Goal: Information Seeking & Learning: Learn about a topic

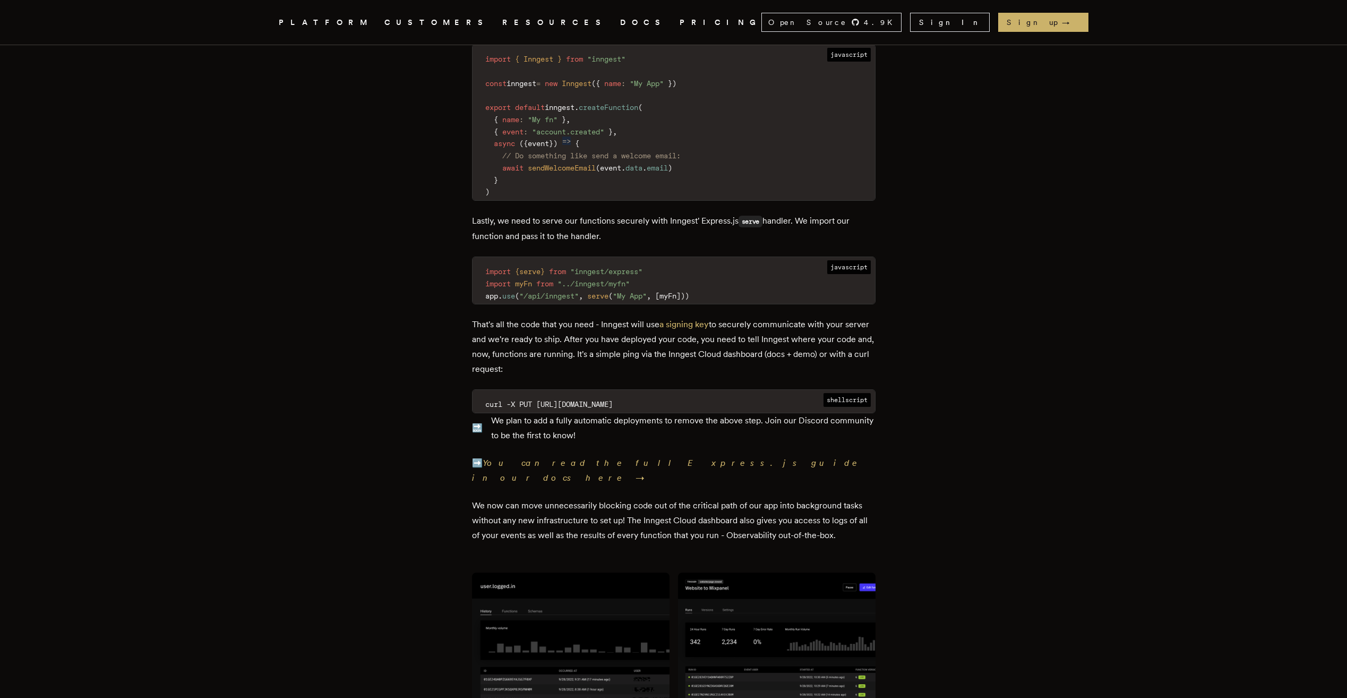
scroll to position [1593, 0]
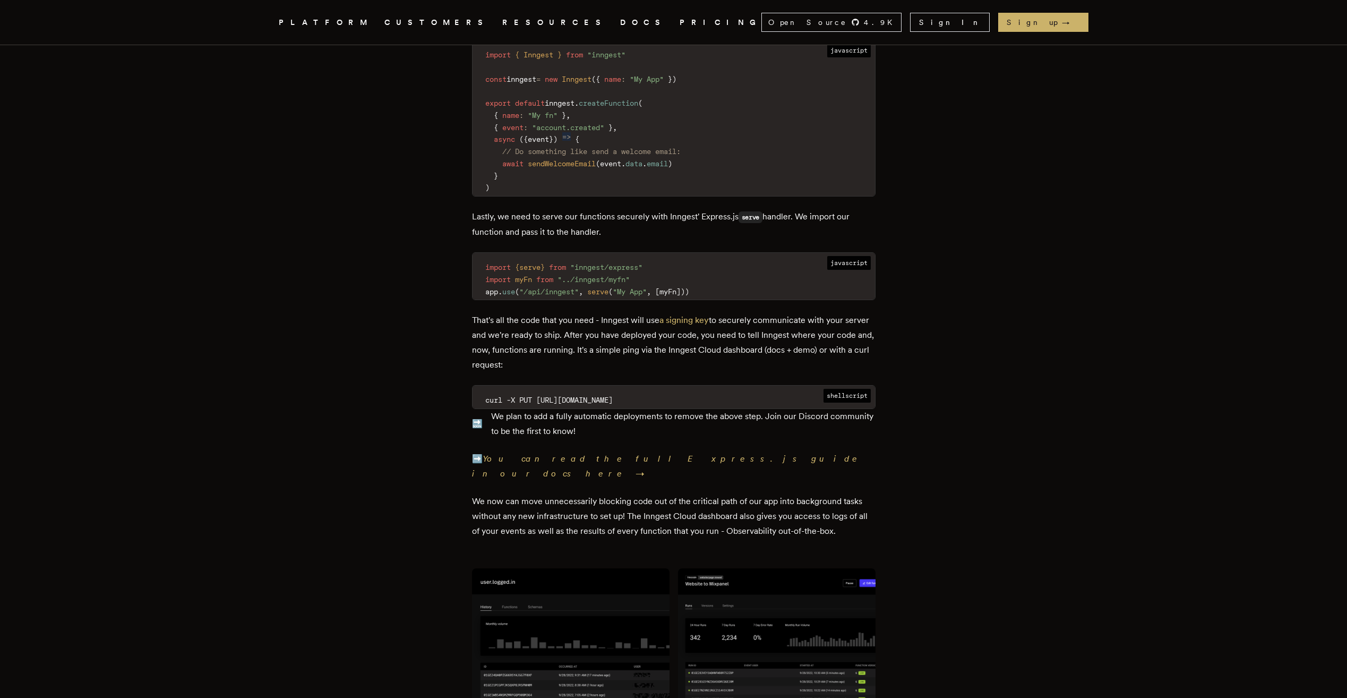
click at [299, 21] on icon "Global" at bounding box center [377, 62] width 157 height 88
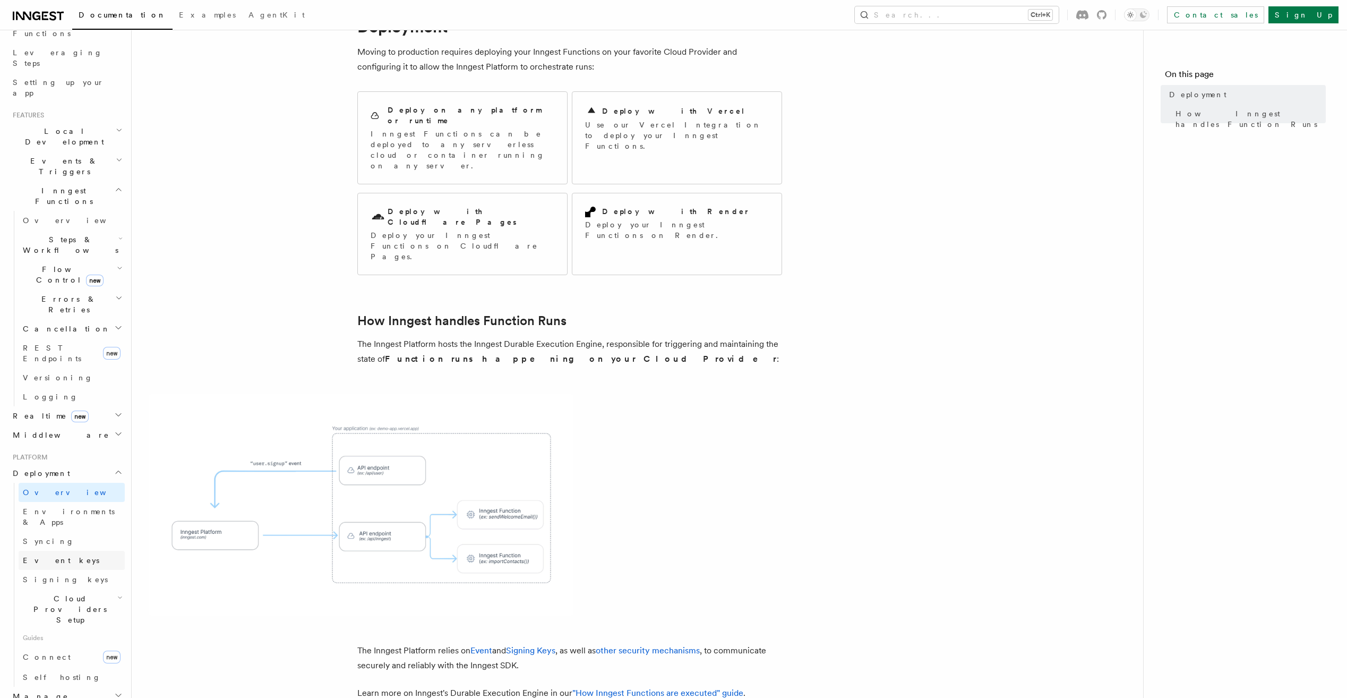
scroll to position [159, 0]
click at [59, 672] on span "Self hosting" at bounding box center [62, 676] width 78 height 8
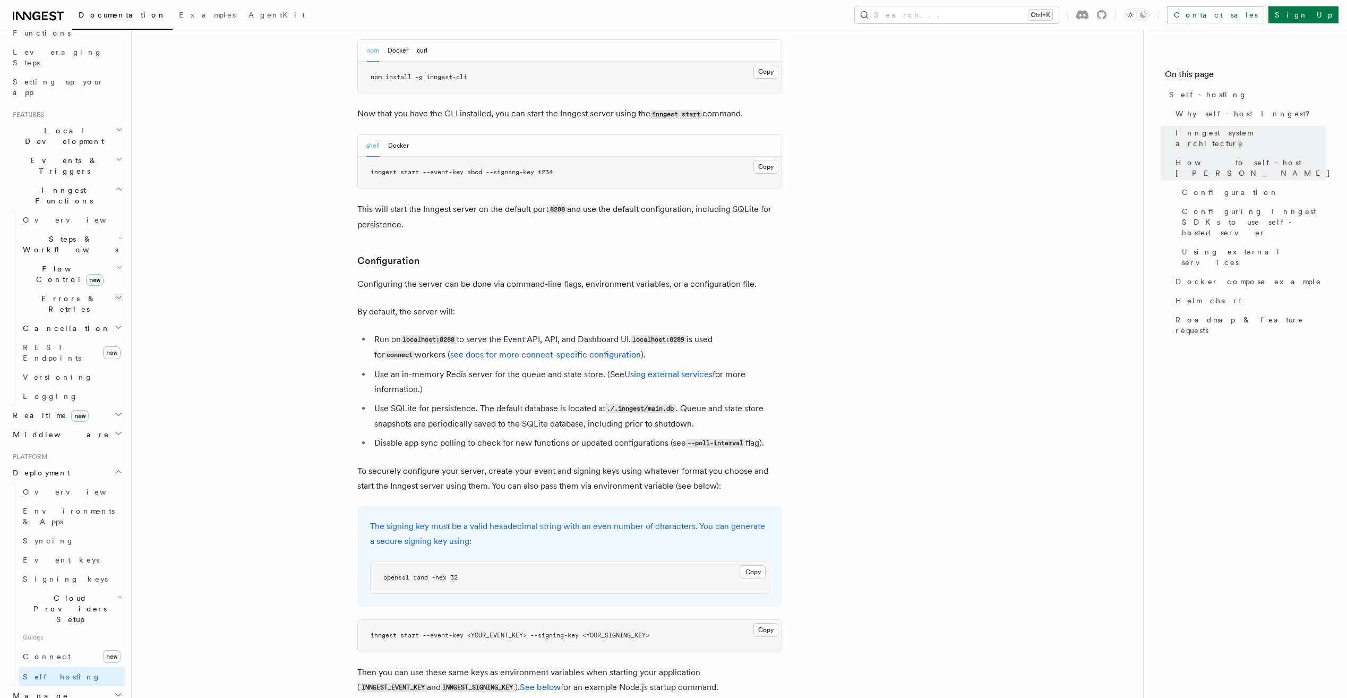
scroll to position [1168, 0]
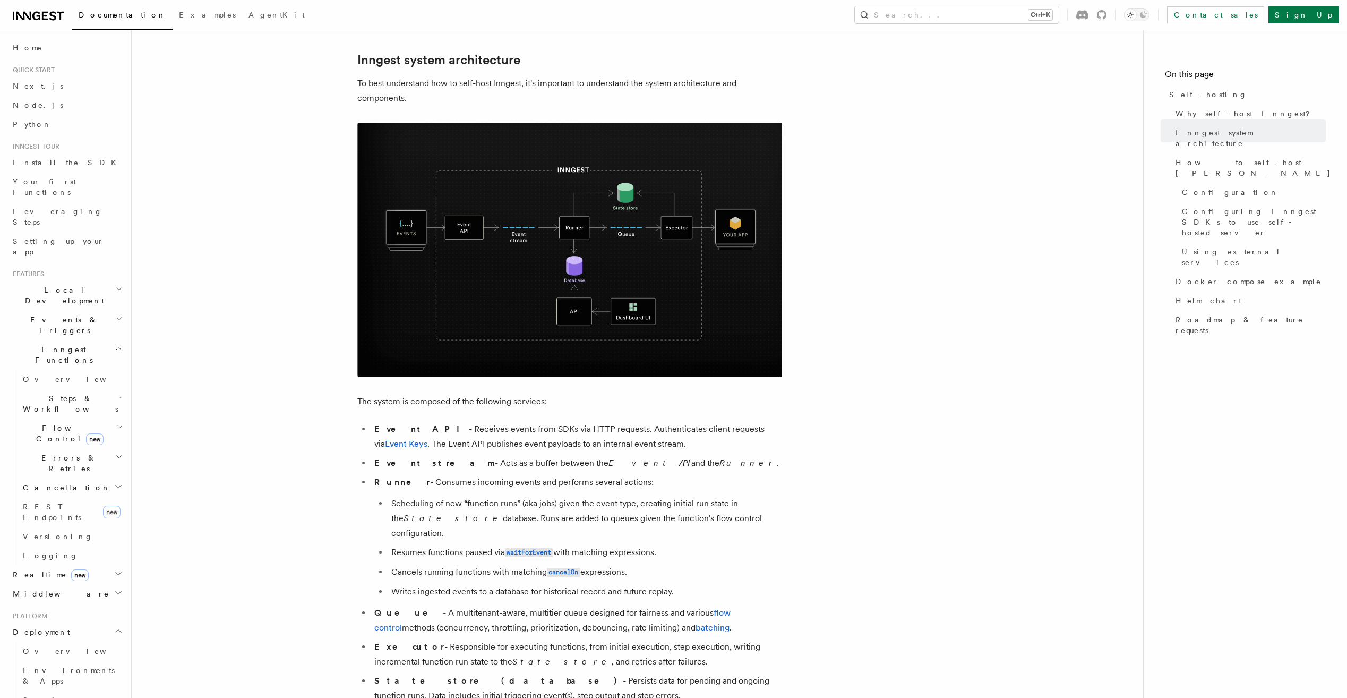
scroll to position [212, 0]
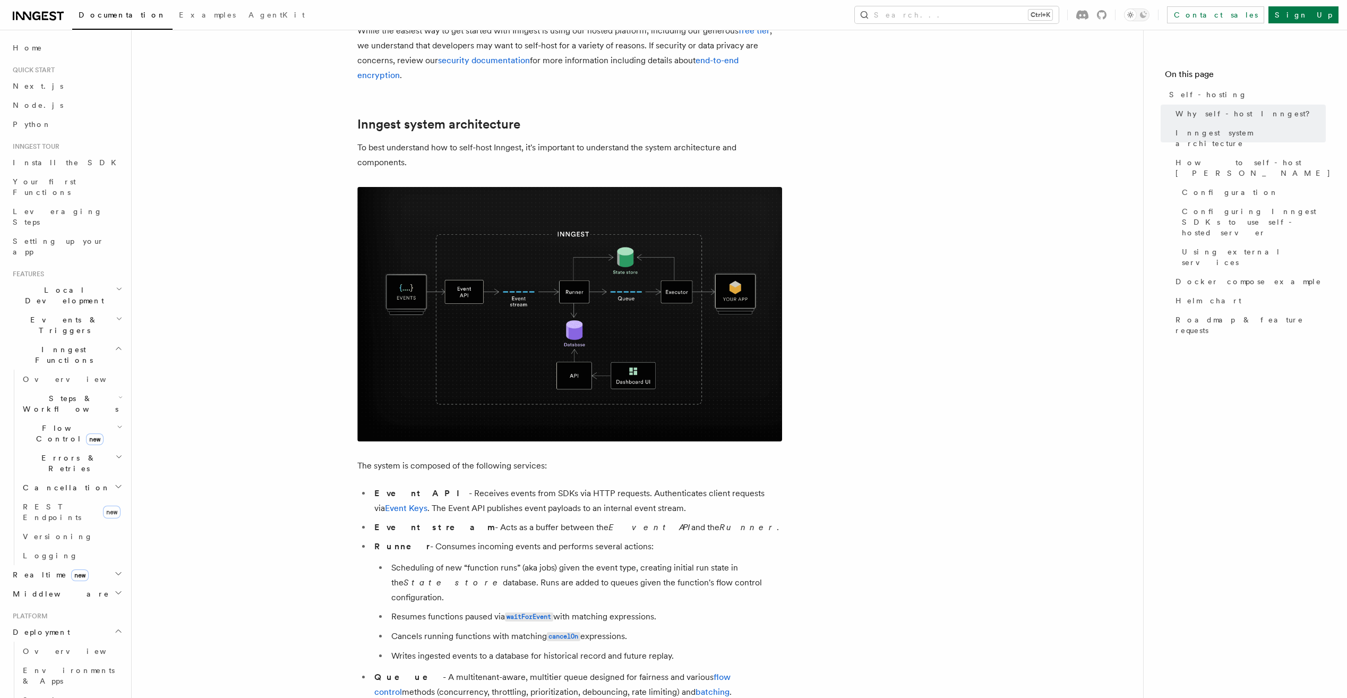
click at [626, 286] on img at bounding box center [569, 314] width 425 height 254
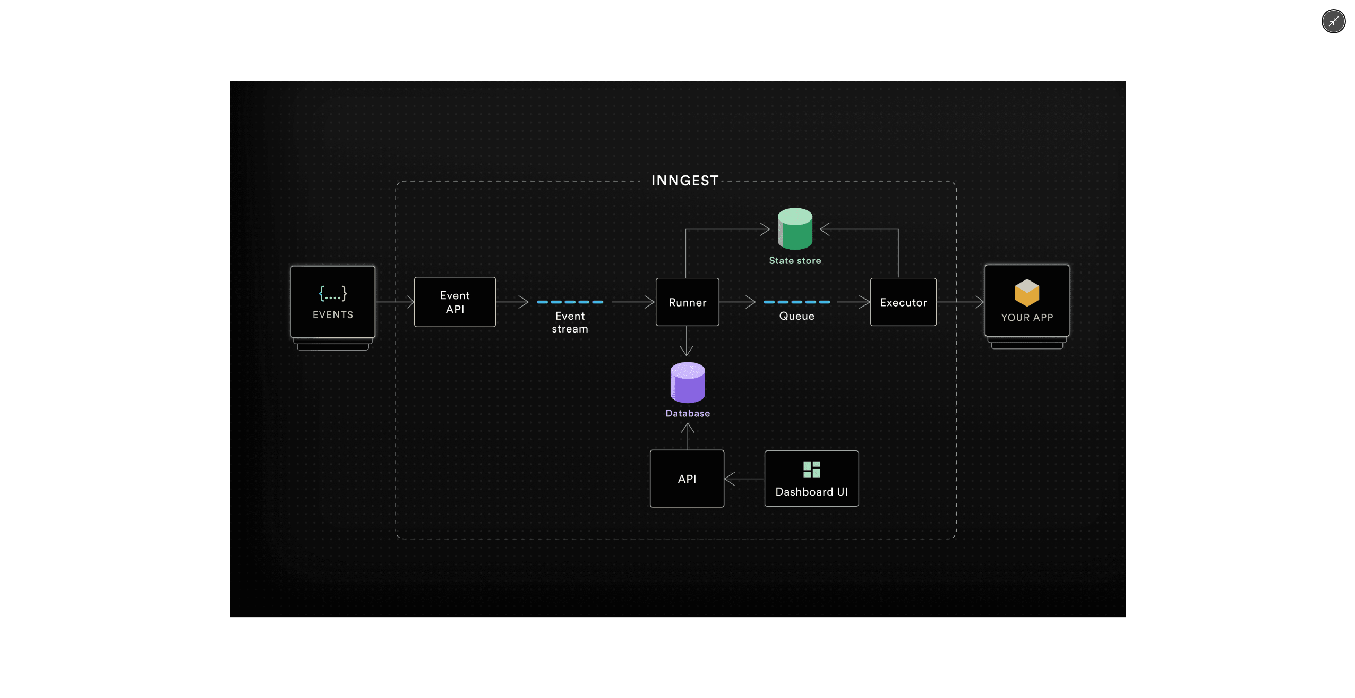
click at [1336, 25] on icon "Minimize image" at bounding box center [1334, 21] width 12 height 12
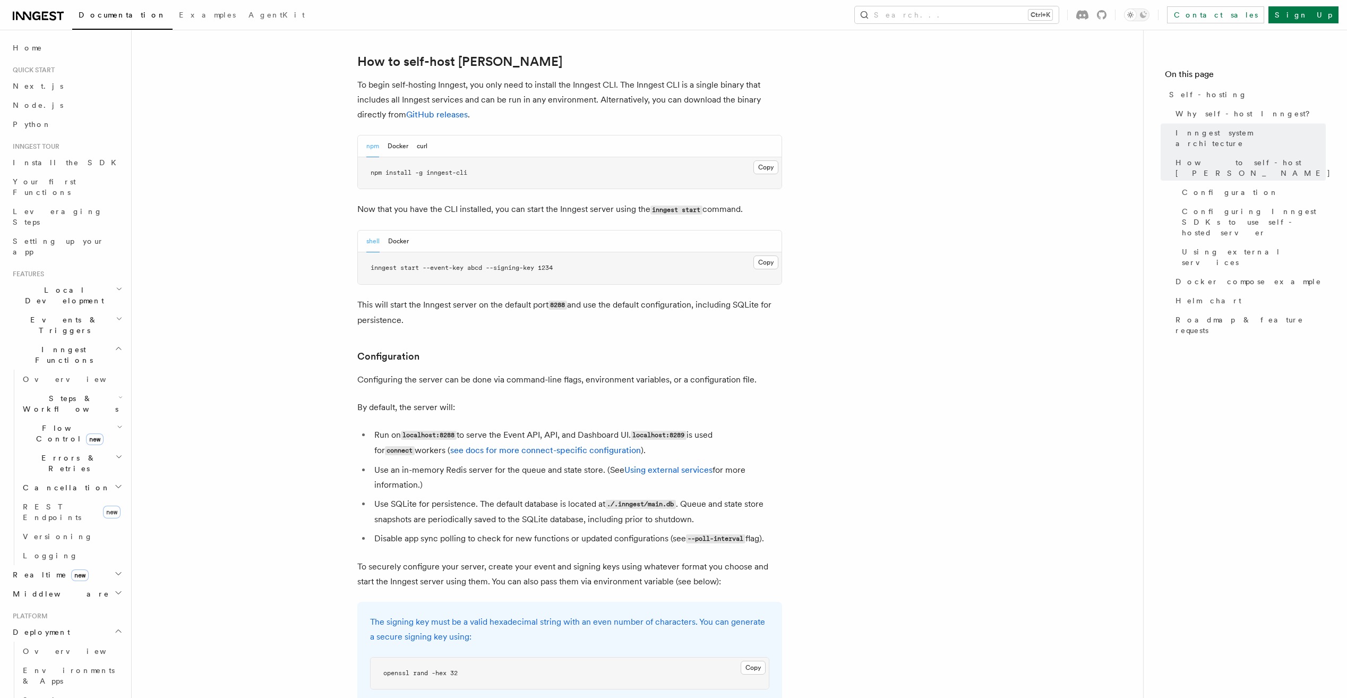
scroll to position [1062, 0]
click at [428, 133] on div "npm Docker curl" at bounding box center [570, 144] width 424 height 22
click at [427, 133] on button "curl" at bounding box center [422, 144] width 11 height 22
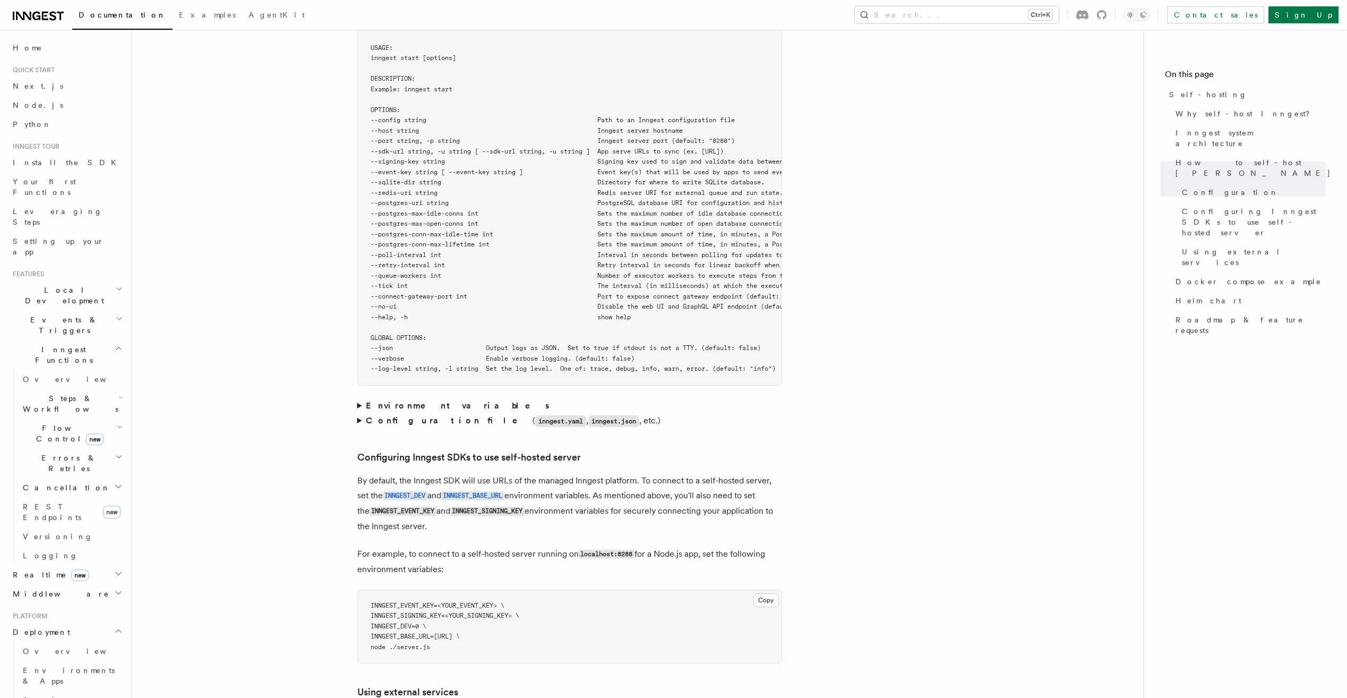
scroll to position [1965, 0]
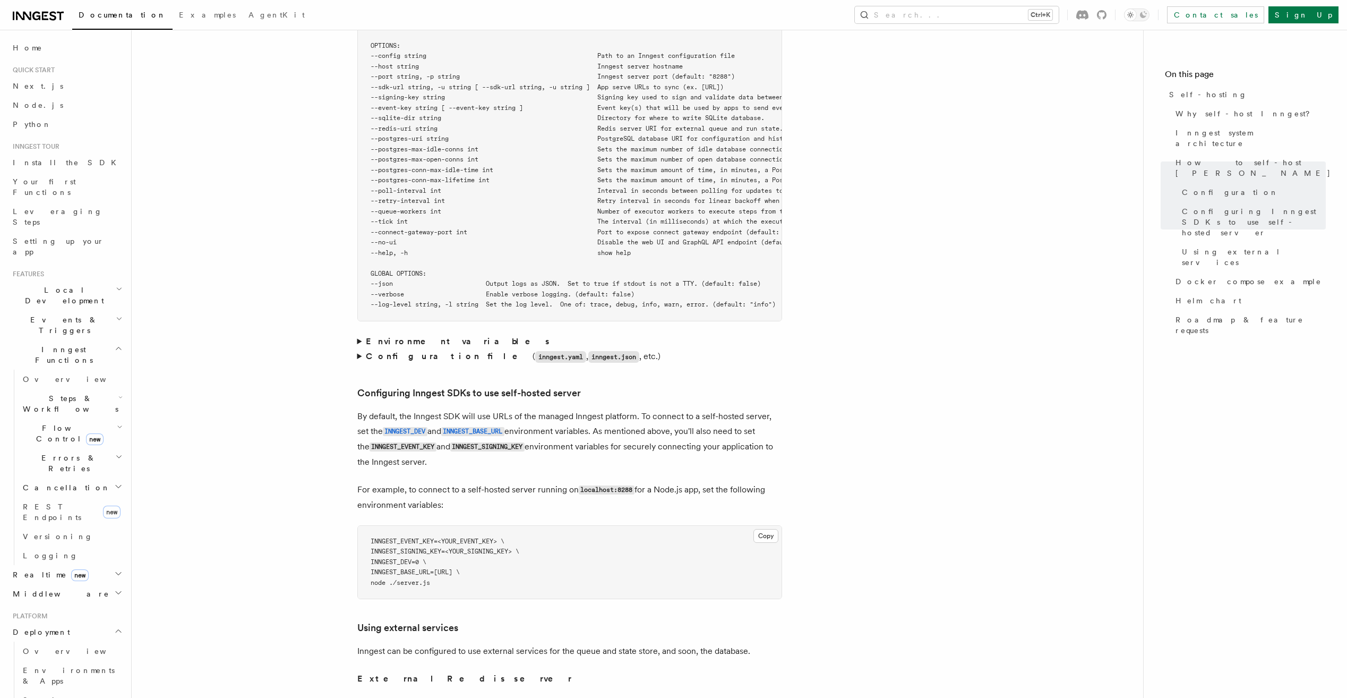
click at [357, 334] on summary "Environment variables" at bounding box center [569, 341] width 425 height 15
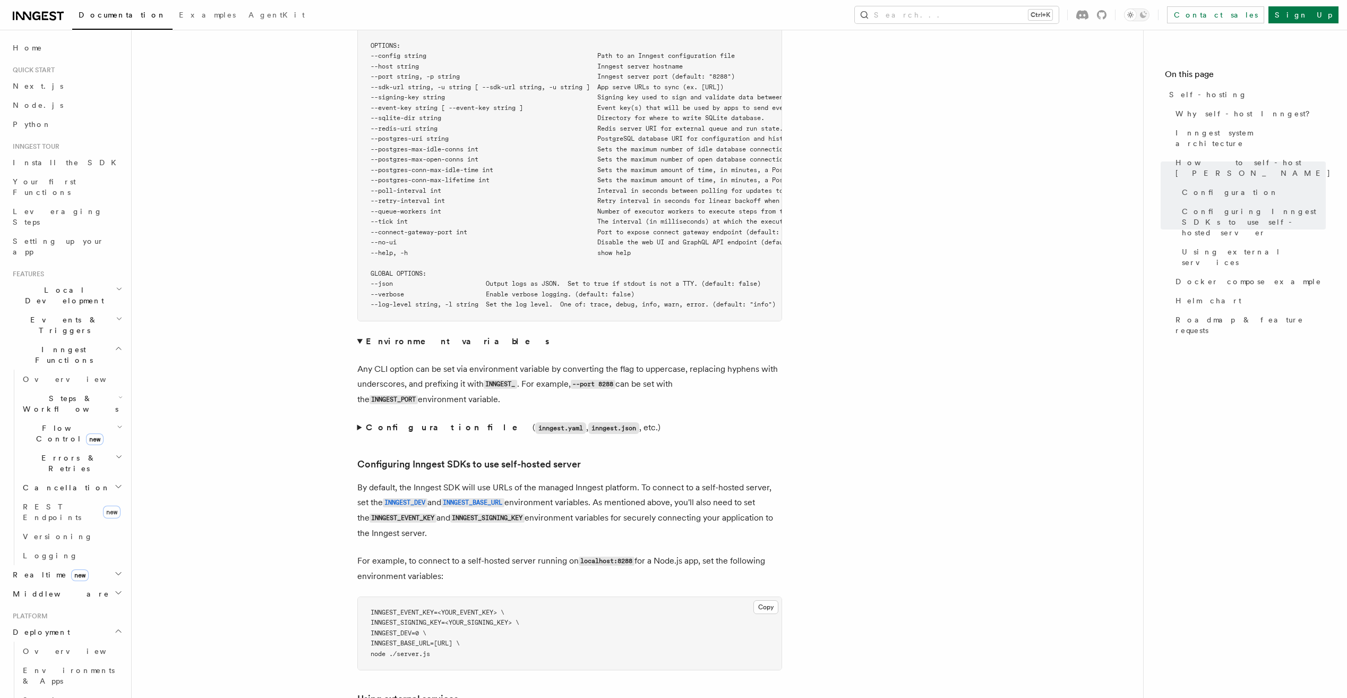
click at [357, 334] on summary "Environment variables" at bounding box center [569, 341] width 425 height 15
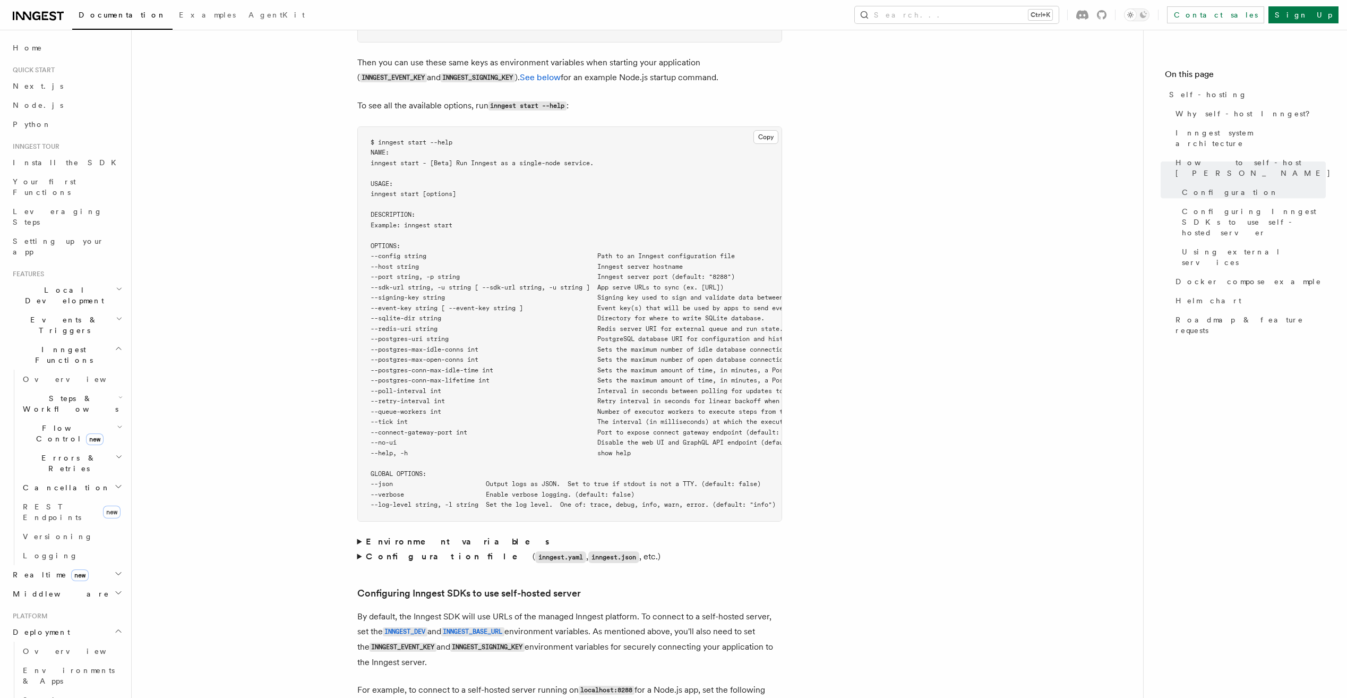
scroll to position [2018, 0]
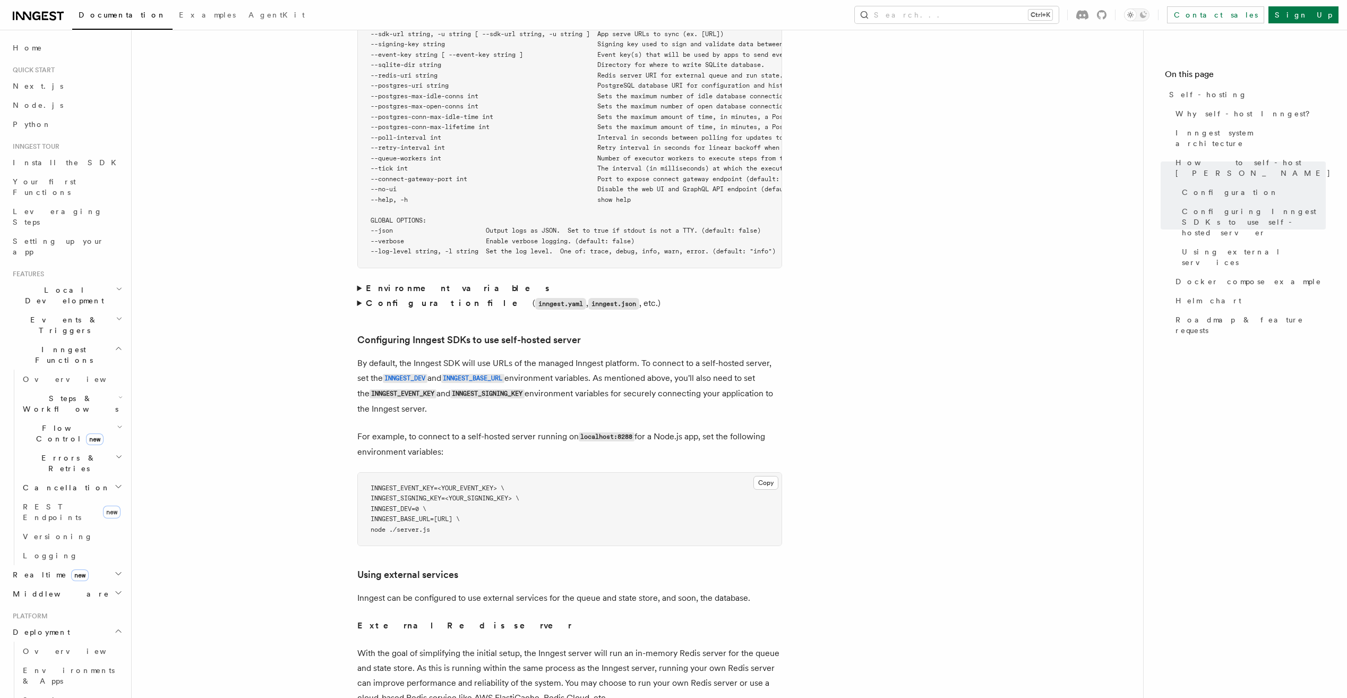
click at [402, 298] on strong "Configuration file" at bounding box center [449, 303] width 167 height 10
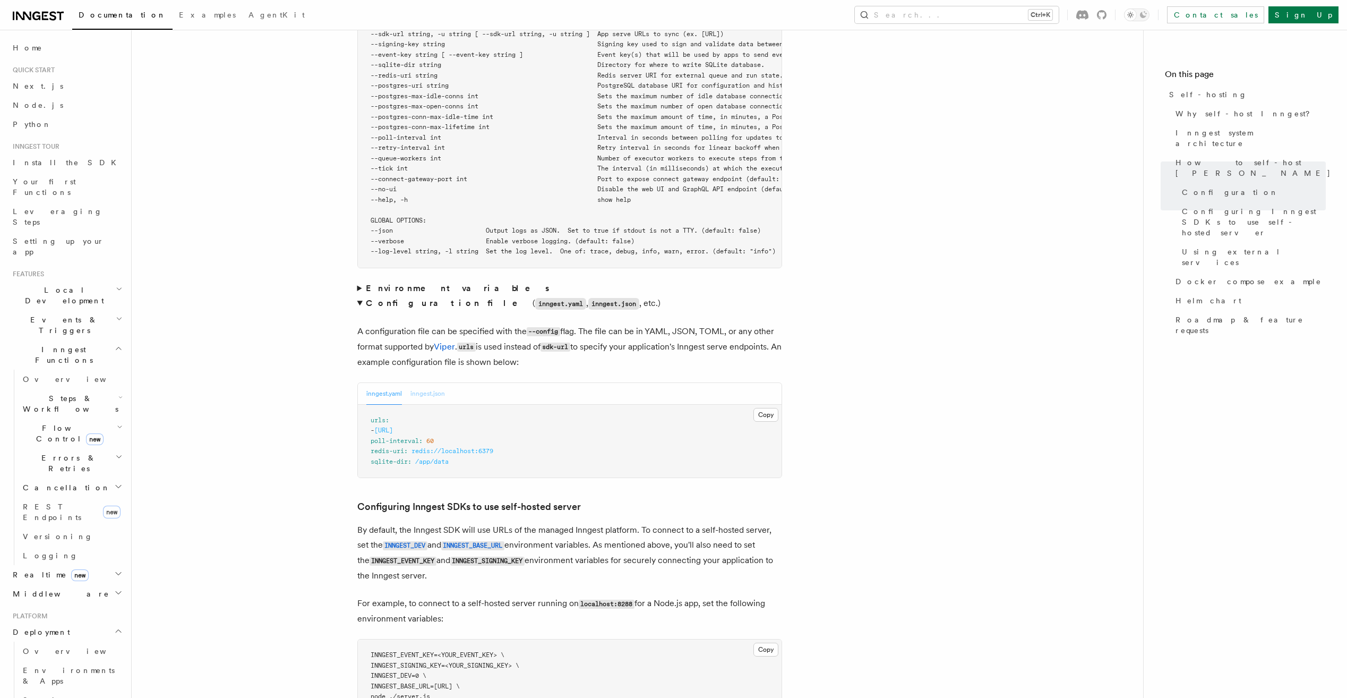
click at [431, 383] on button "inngest.json" at bounding box center [427, 394] width 35 height 22
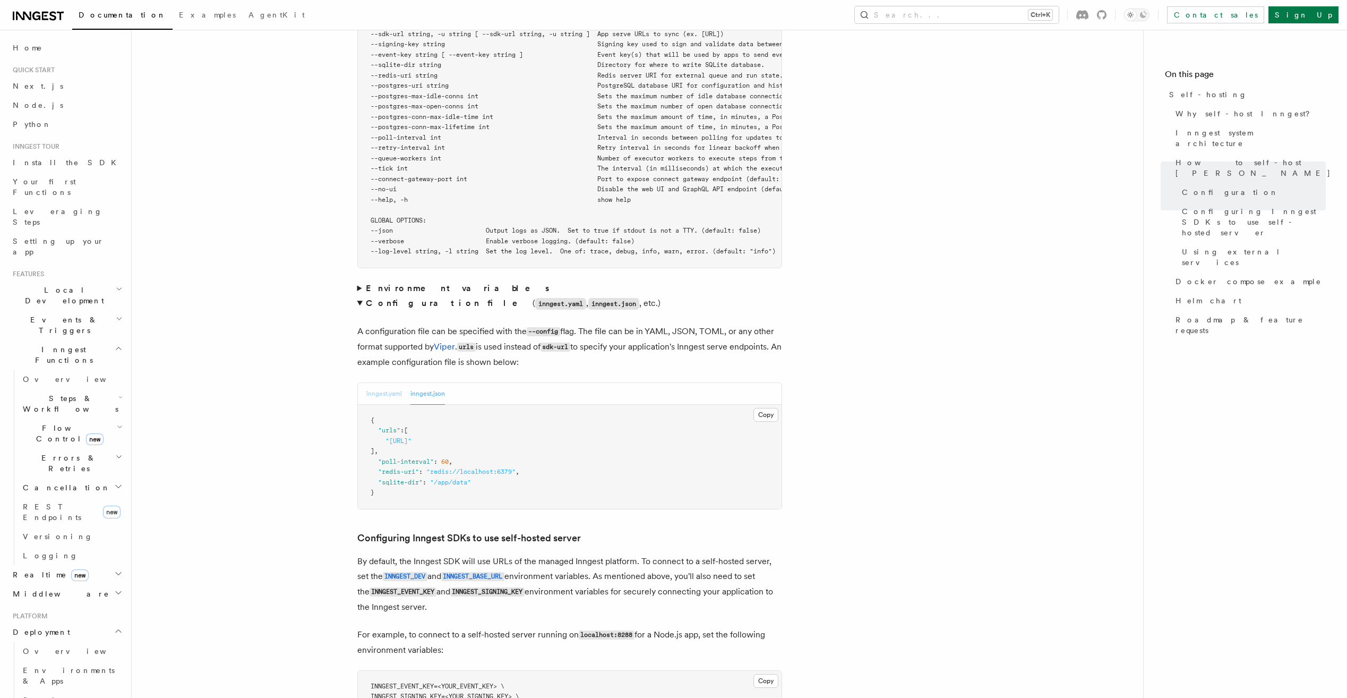
click at [385, 383] on button "inngest.yaml" at bounding box center [384, 394] width 36 height 22
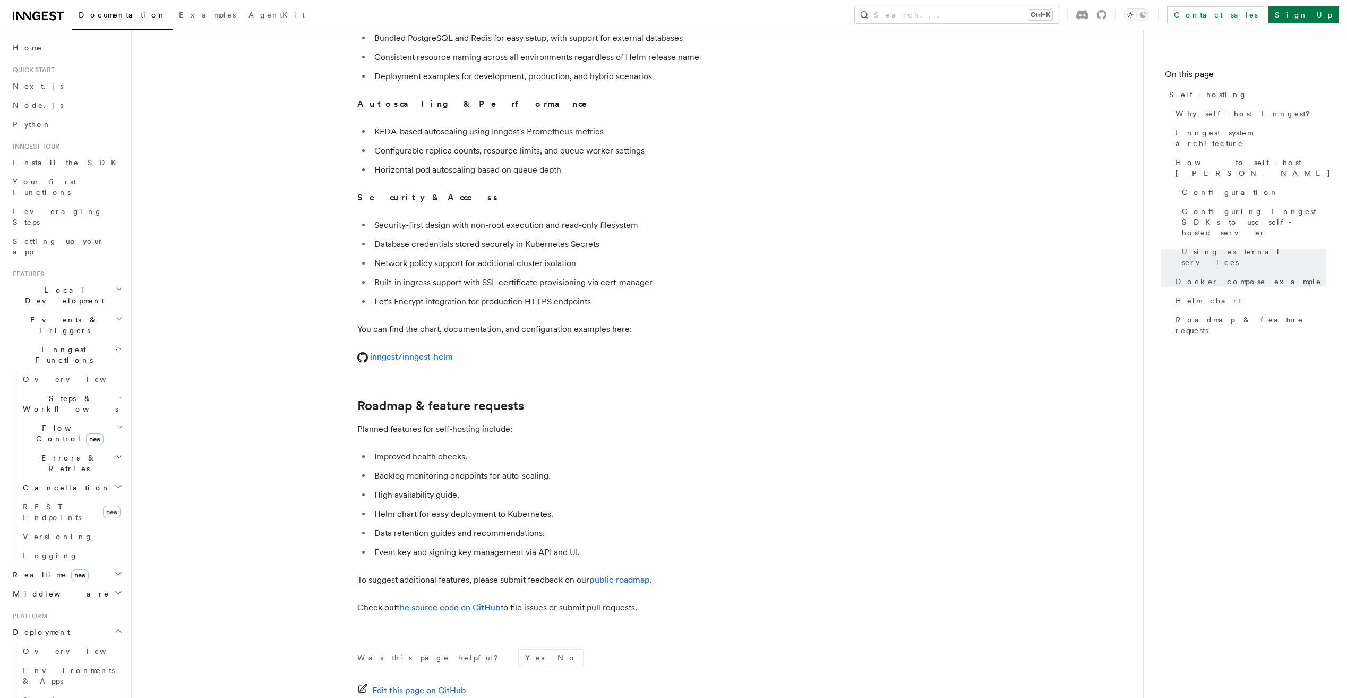
scroll to position [4033, 0]
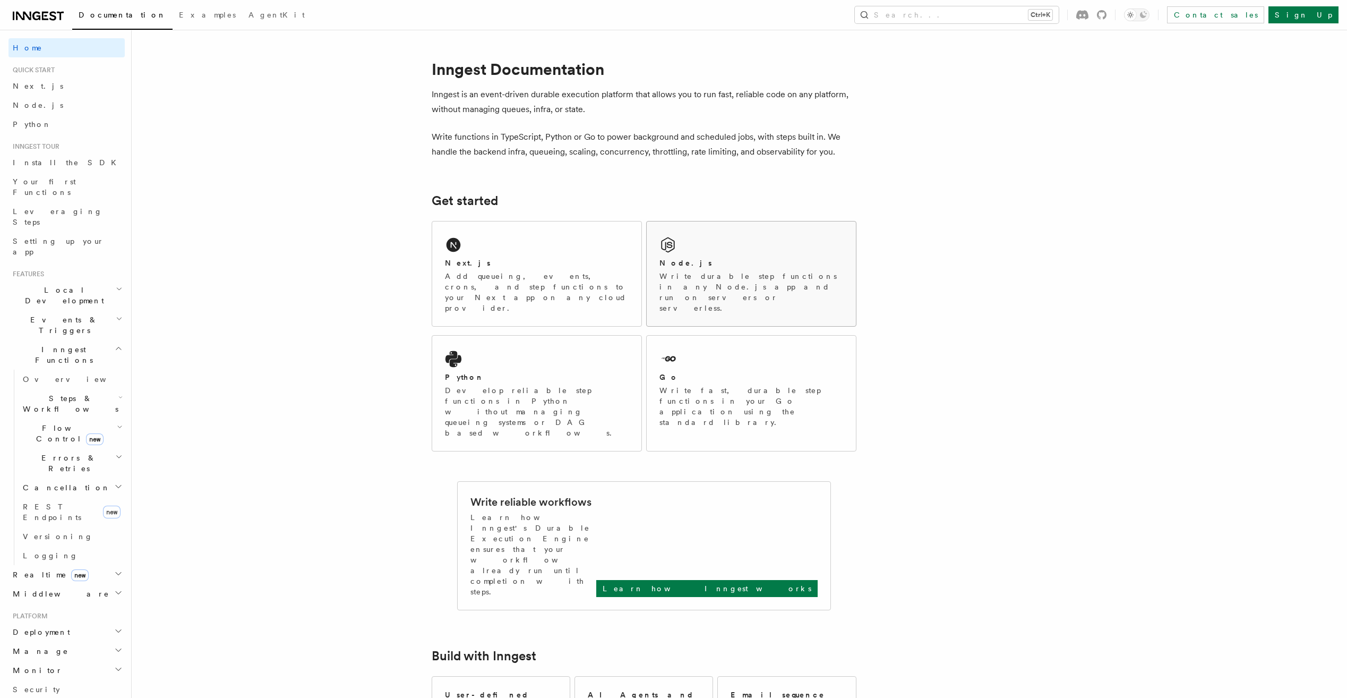
click at [698, 241] on div "Node.js Write durable step functions in any Node.js app and run on servers or s…" at bounding box center [751, 273] width 209 height 105
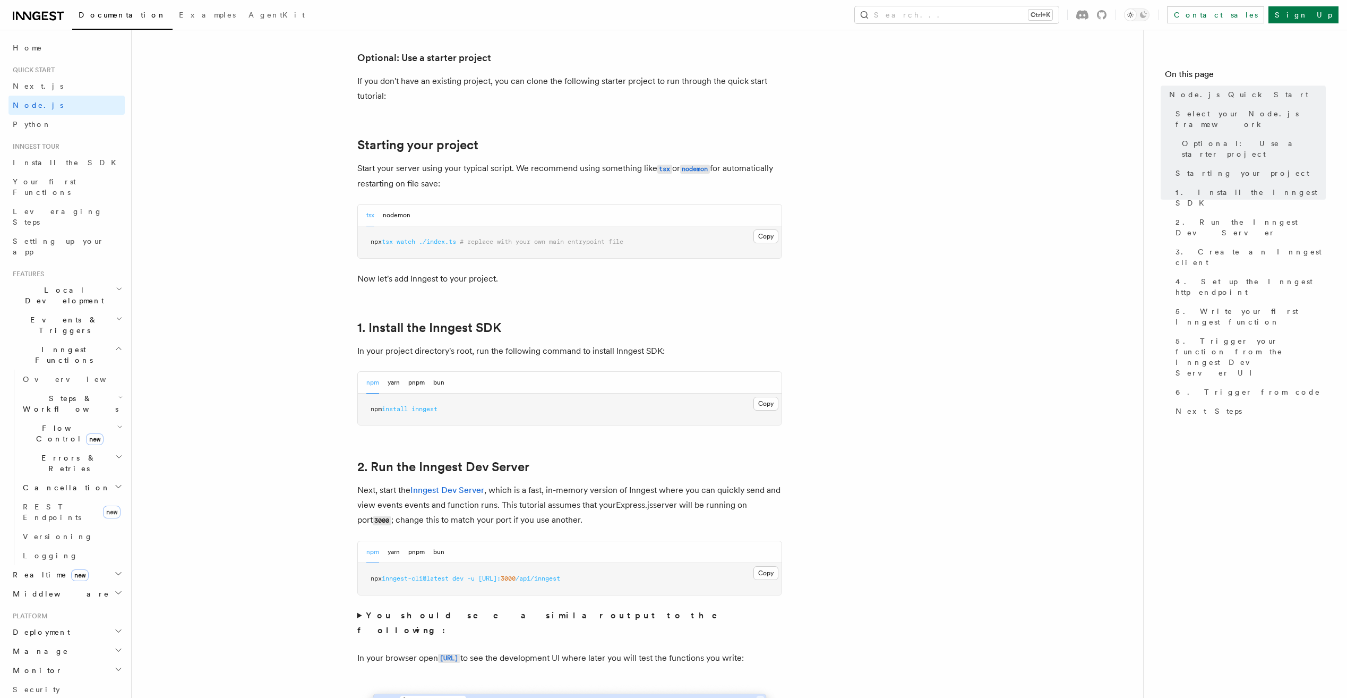
scroll to position [531, 0]
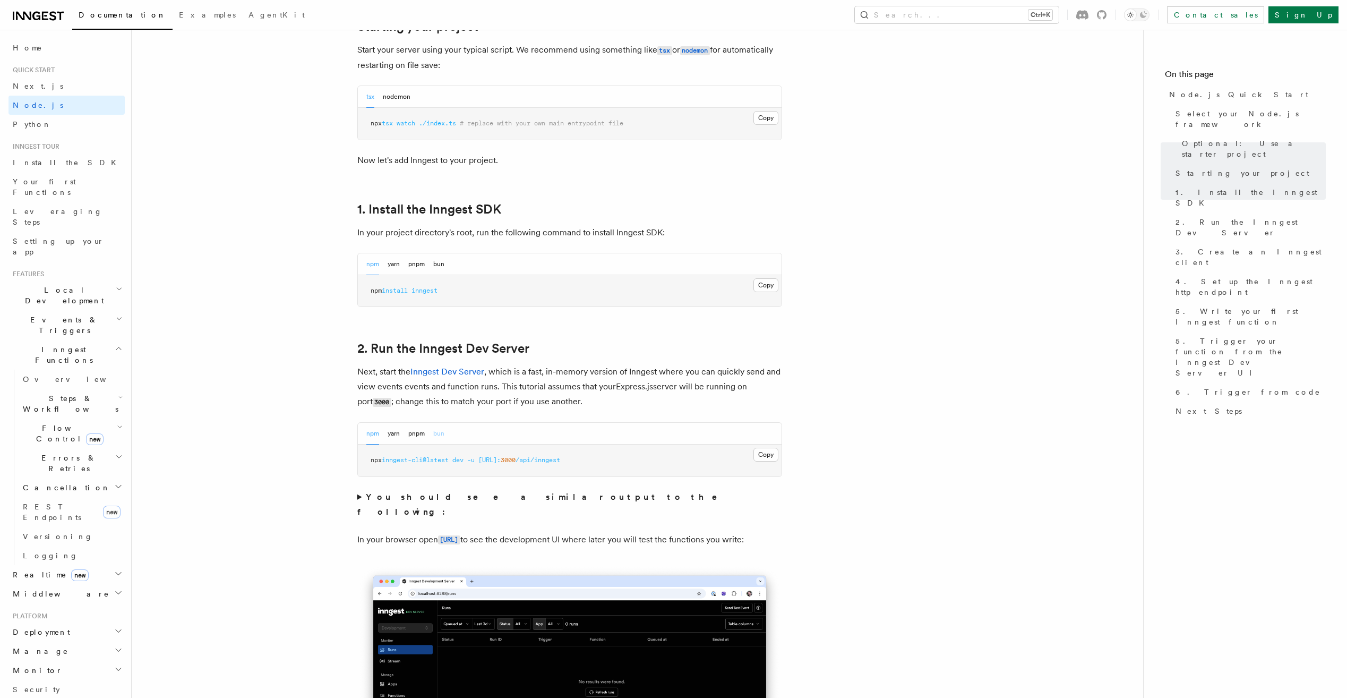
click at [436, 434] on button "bun" at bounding box center [438, 434] width 11 height 22
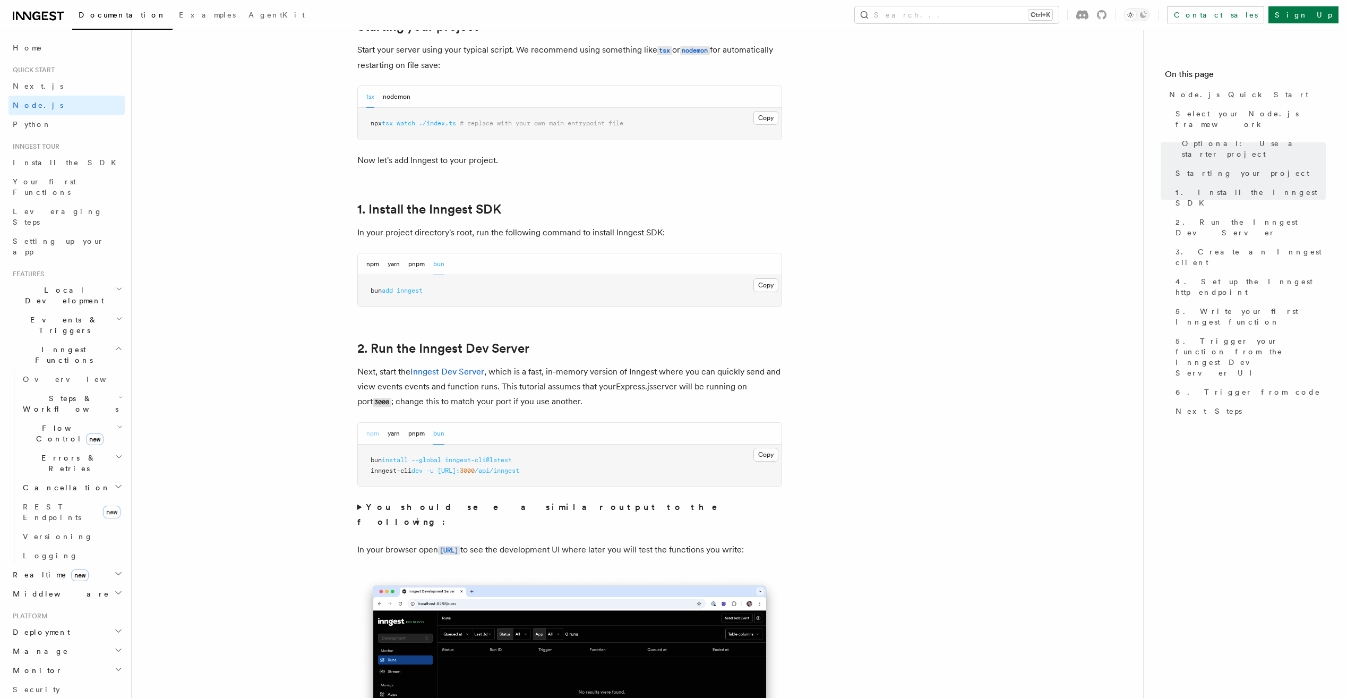
click at [370, 434] on button "npm" at bounding box center [372, 434] width 13 height 22
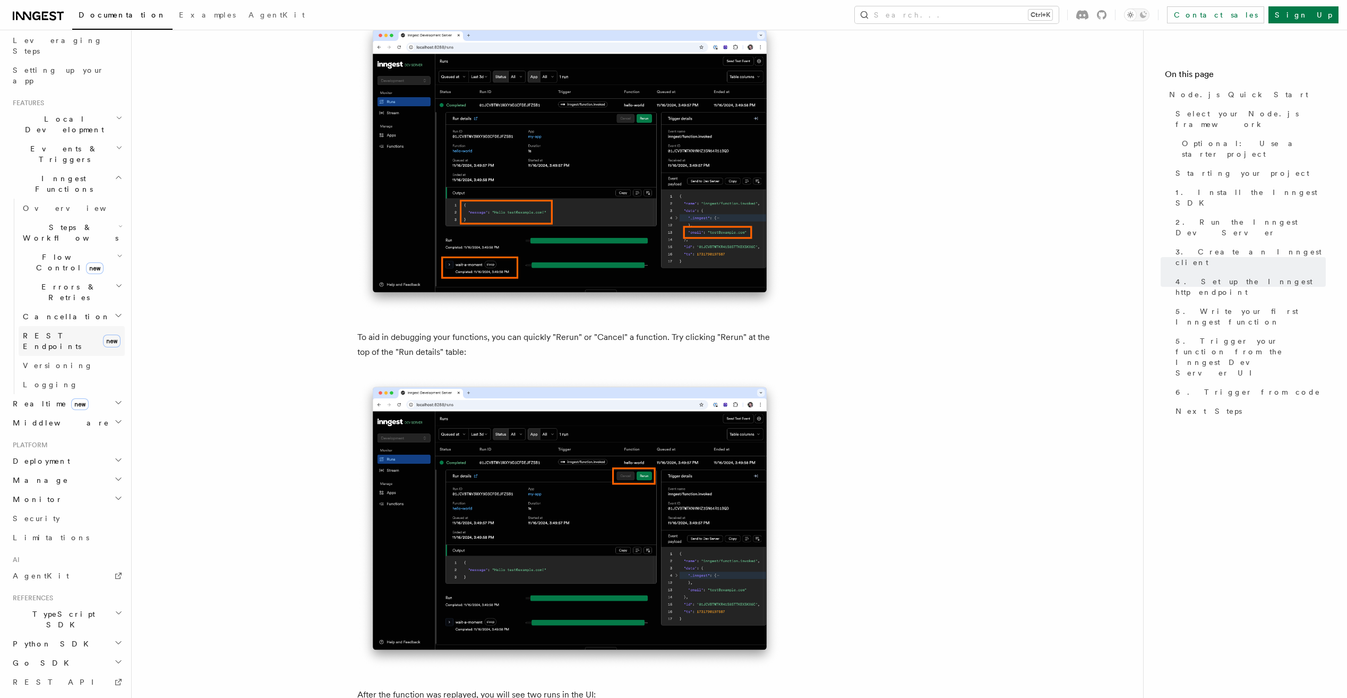
scroll to position [173, 0]
click at [91, 449] on h2 "Deployment" at bounding box center [66, 458] width 116 height 19
click at [54, 632] on link "Connect new" at bounding box center [72, 642] width 106 height 21
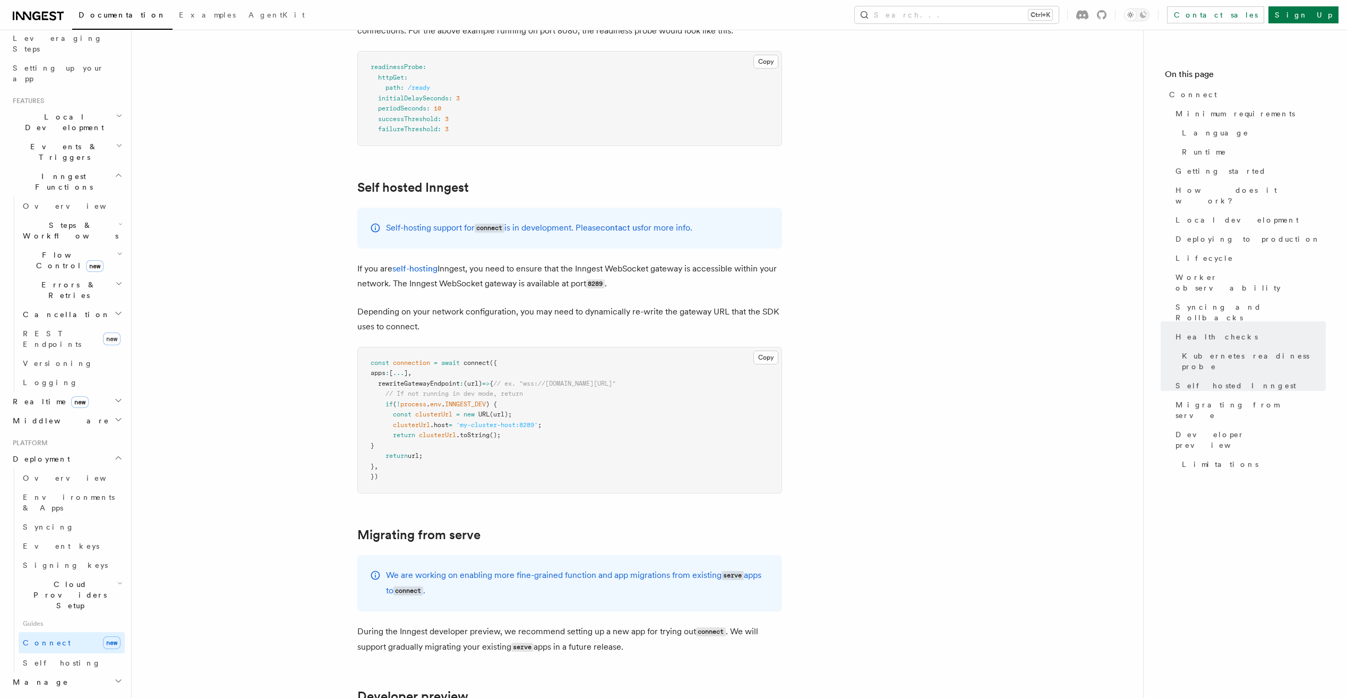
scroll to position [5151, 0]
click at [64, 653] on link "Self hosting" at bounding box center [72, 662] width 106 height 19
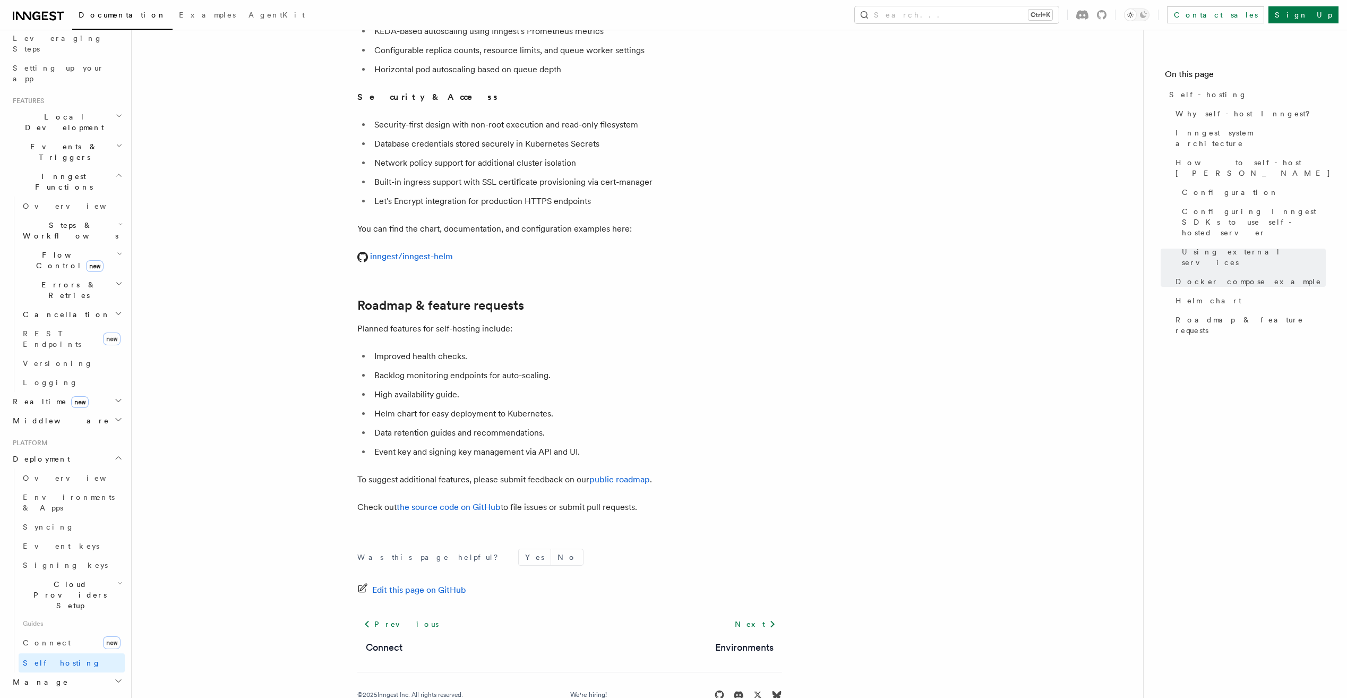
scroll to position [3866, 0]
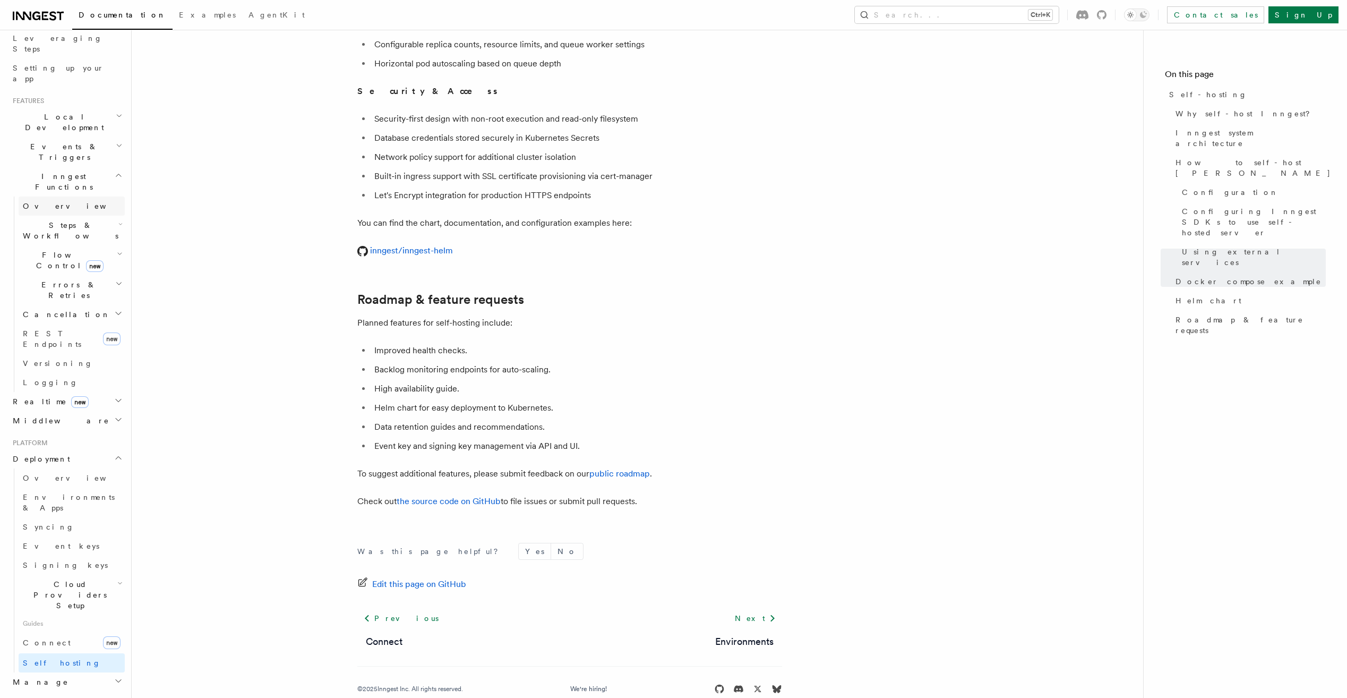
click at [83, 196] on link "Overview" at bounding box center [72, 205] width 106 height 19
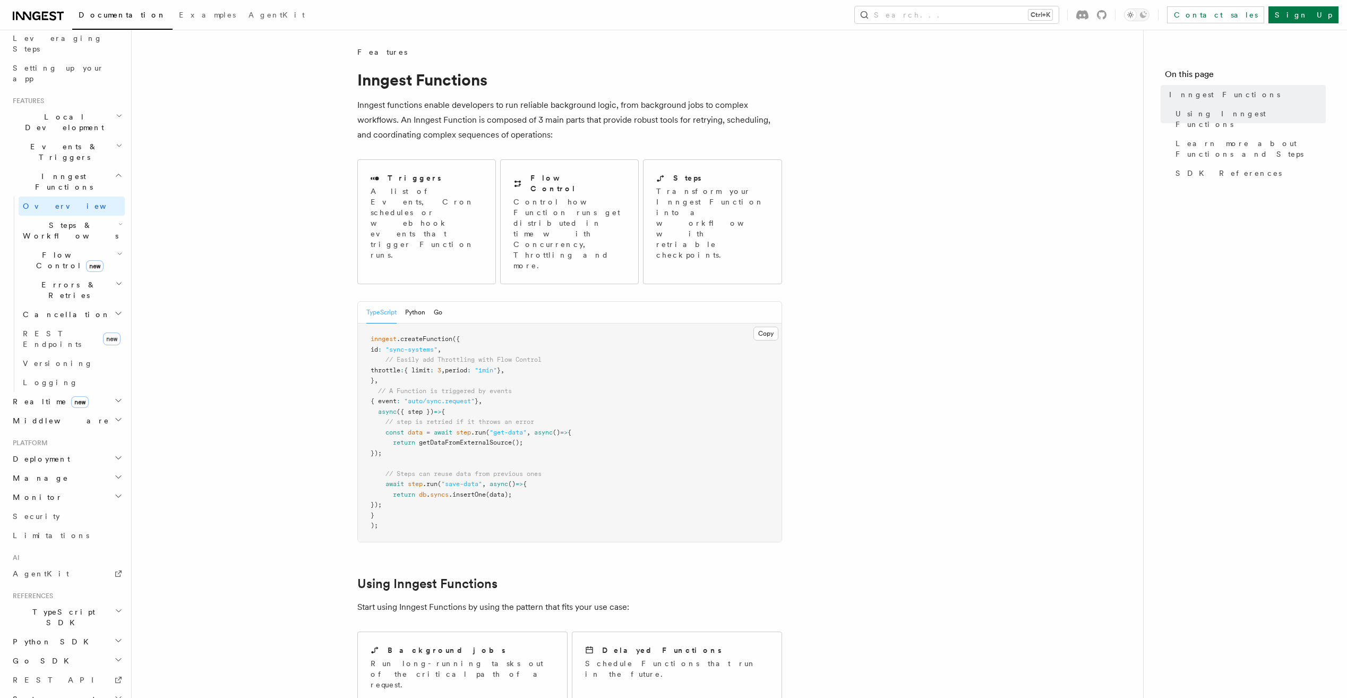
click at [84, 137] on h2 "Events & Triggers" at bounding box center [66, 152] width 116 height 30
click at [82, 167] on link "Overview" at bounding box center [72, 176] width 106 height 19
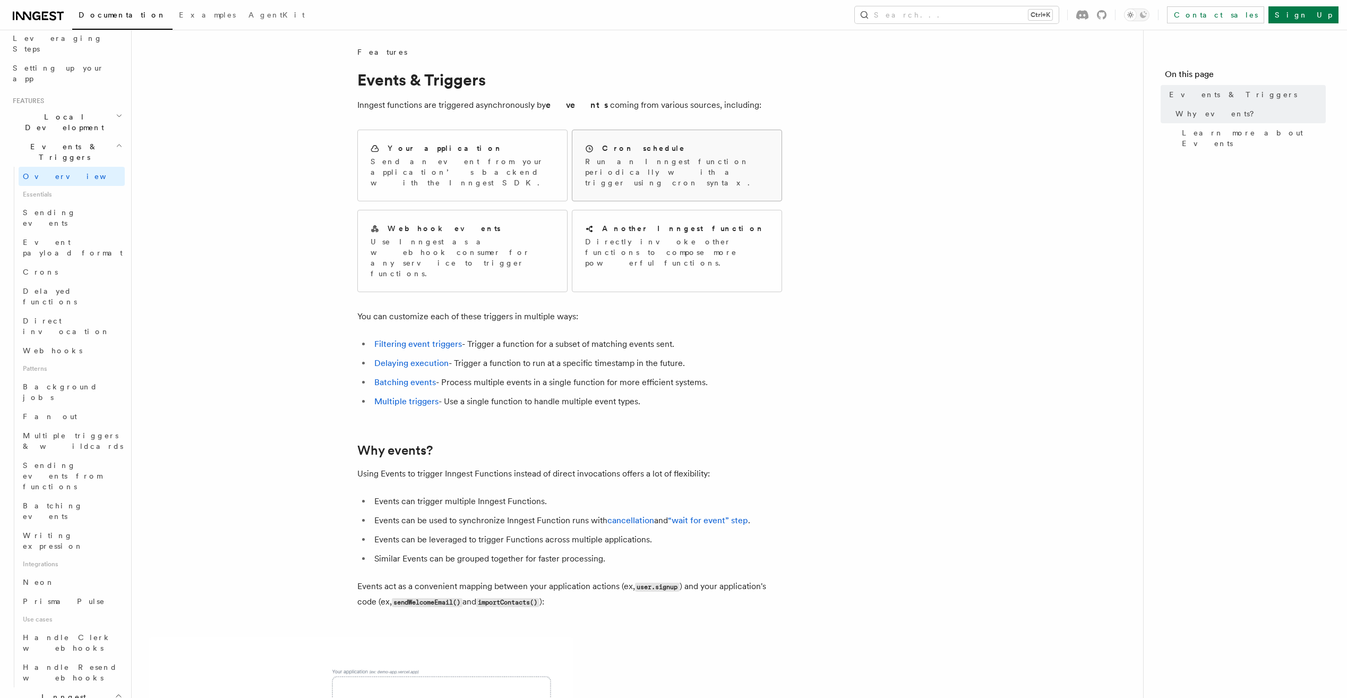
click at [692, 140] on div "Cron schedule Run an Inngest function periodically with a trigger using cron sy…" at bounding box center [676, 165] width 209 height 71
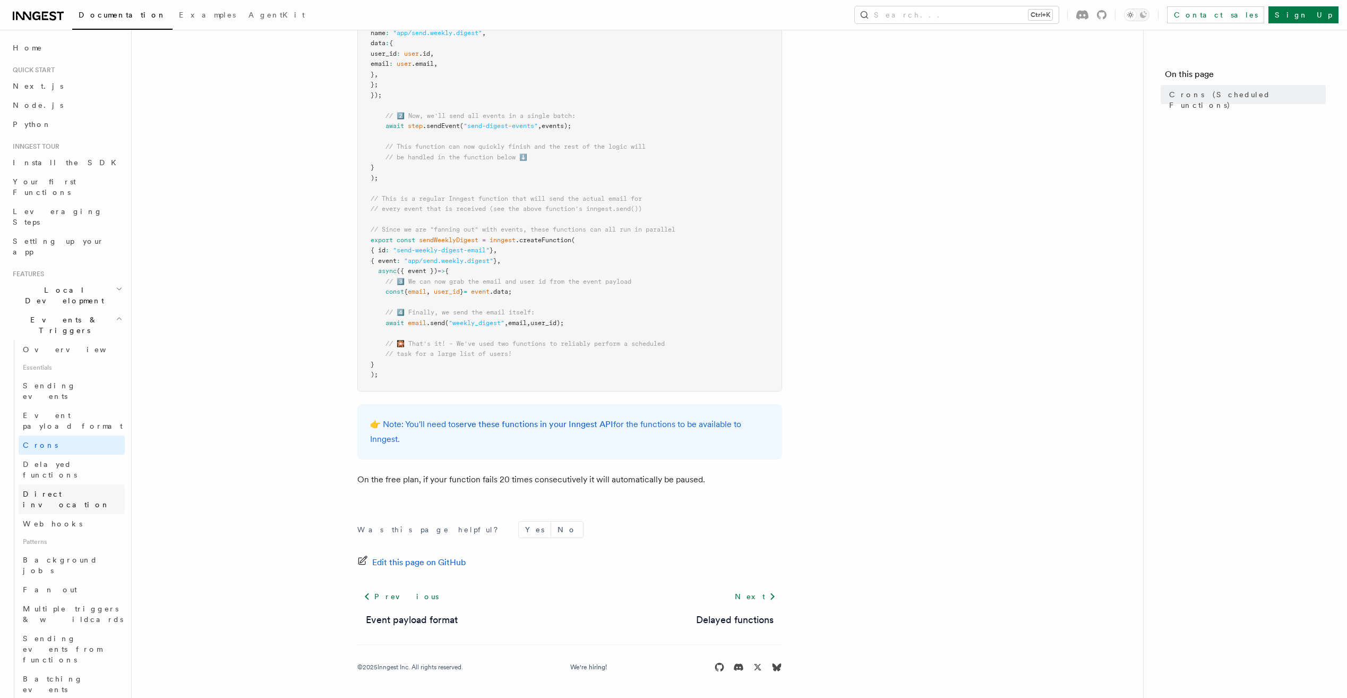
scroll to position [106, 0]
click at [72, 444] on link "Background jobs" at bounding box center [72, 459] width 106 height 30
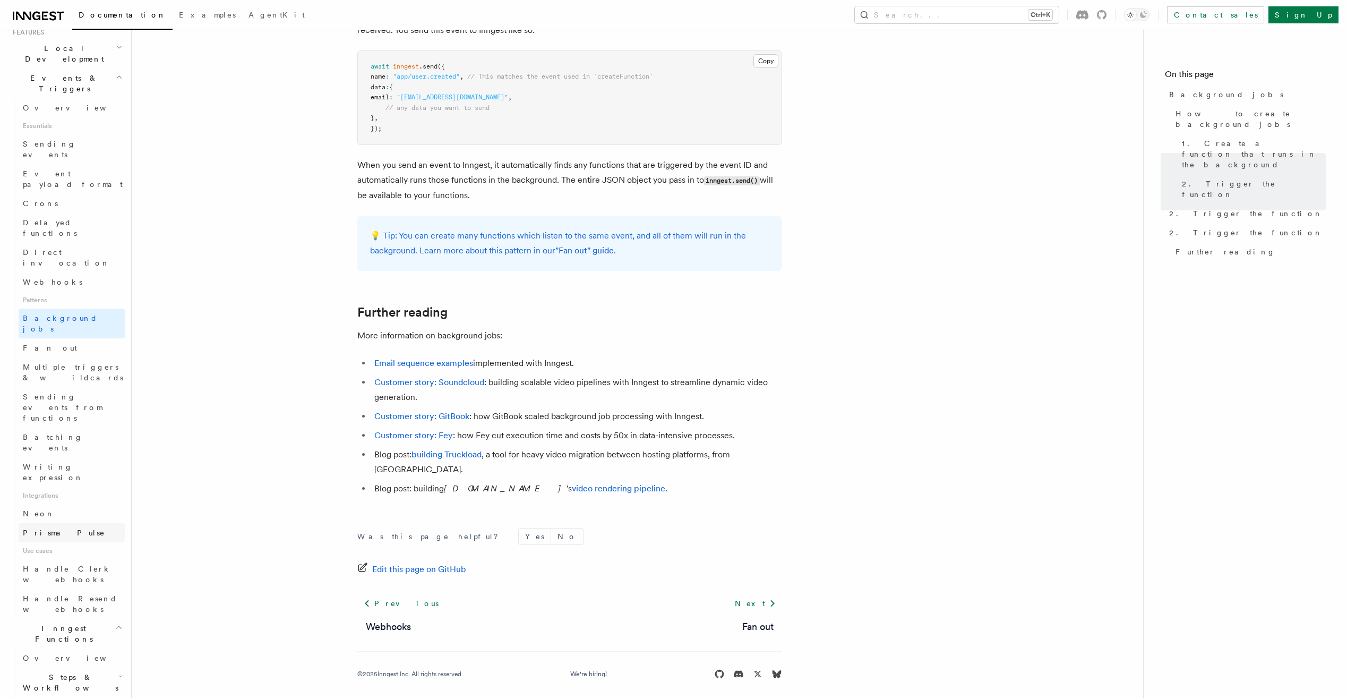
scroll to position [265, 0]
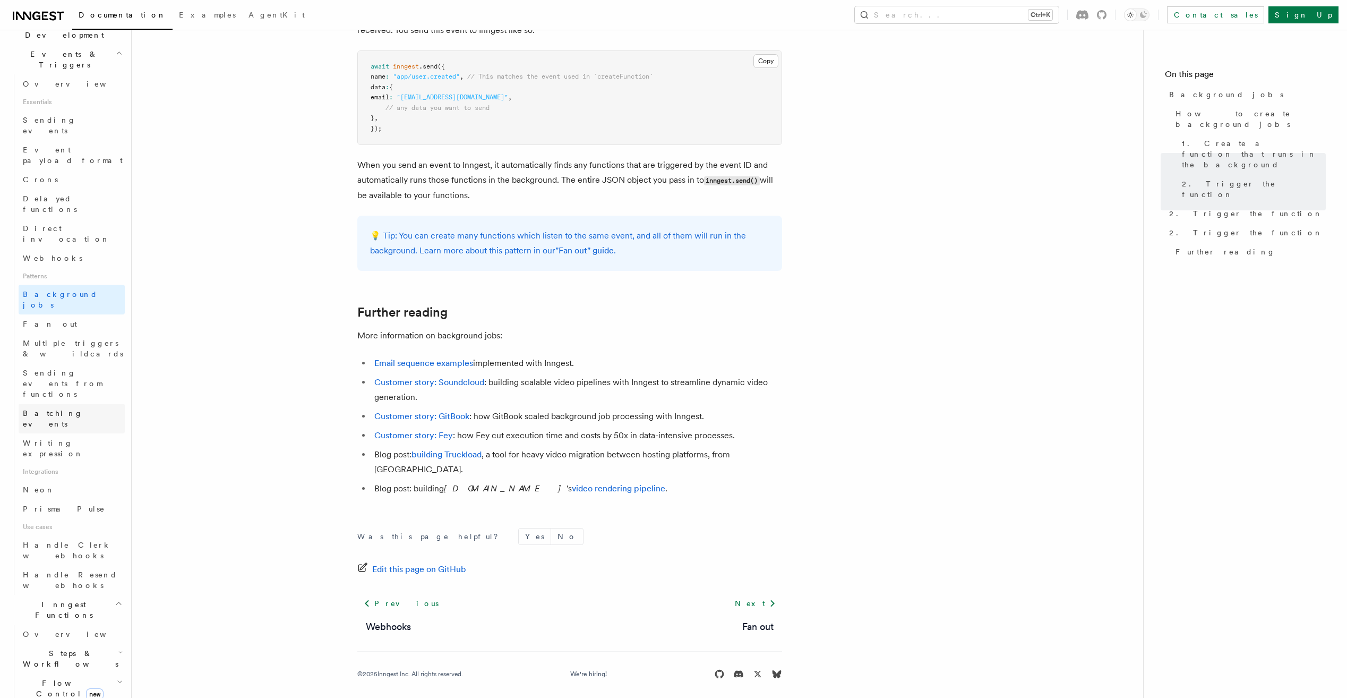
click at [99, 404] on link "Batching events" at bounding box center [72, 419] width 106 height 30
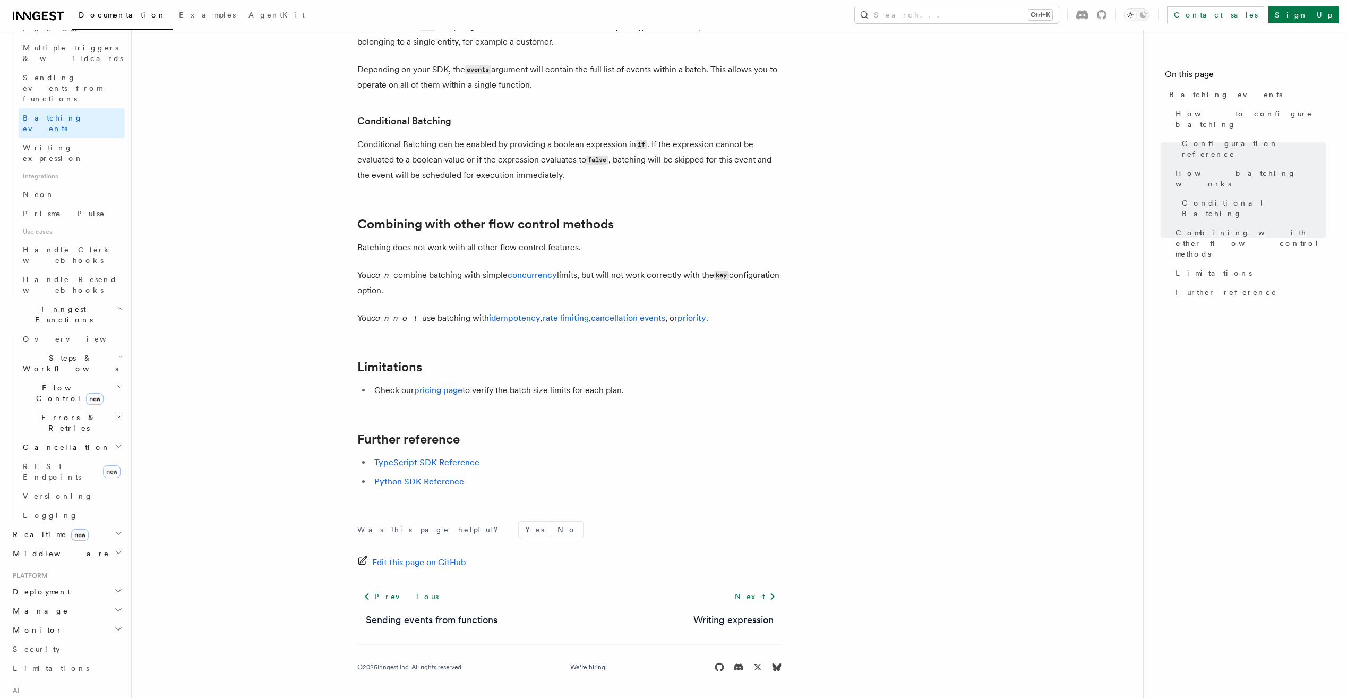
scroll to position [587, 0]
click at [112, 594] on h2 "Monitor" at bounding box center [66, 603] width 116 height 19
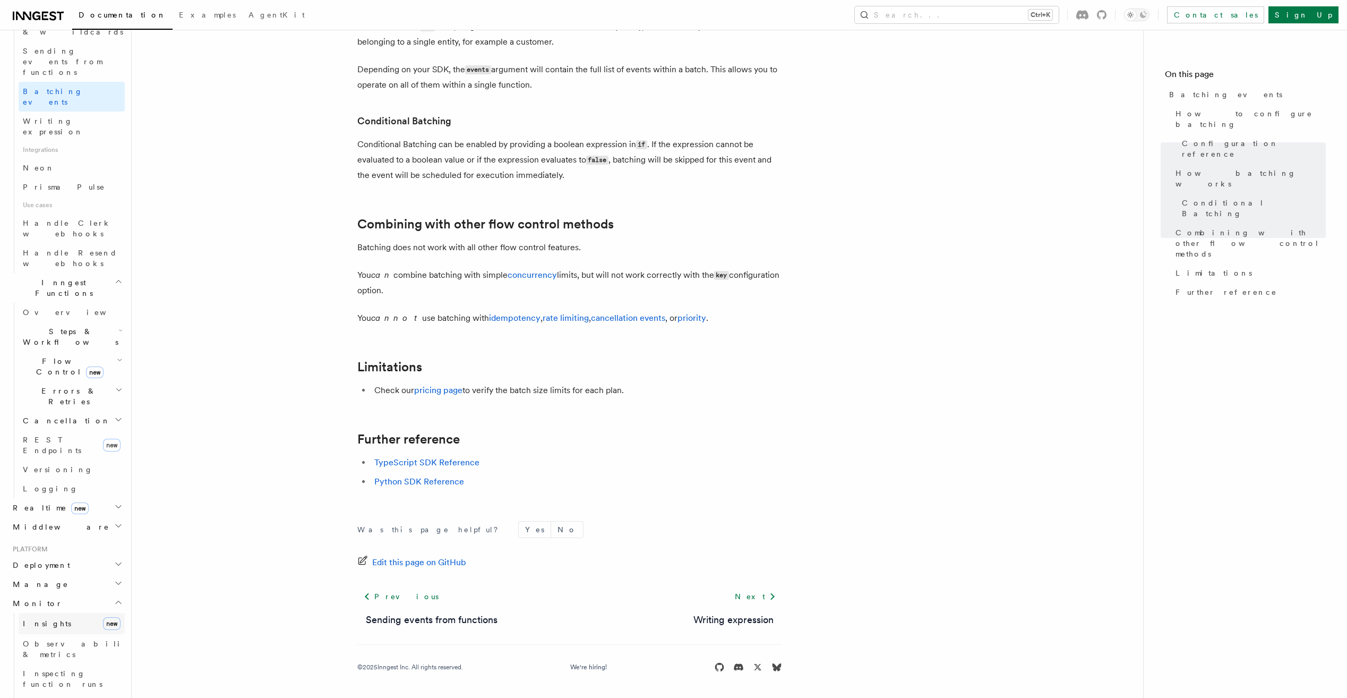
click at [58, 613] on link "Insights new" at bounding box center [72, 623] width 106 height 21
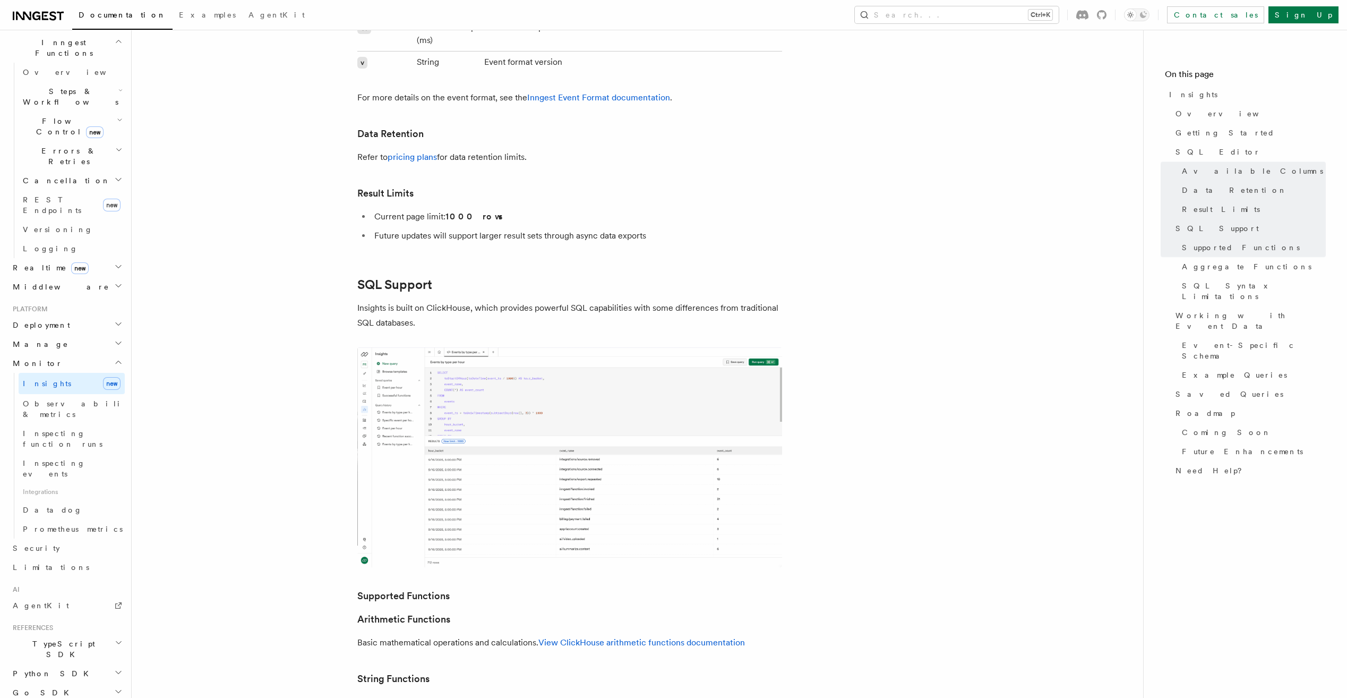
scroll to position [1912, 0]
